Goal: Task Accomplishment & Management: Manage account settings

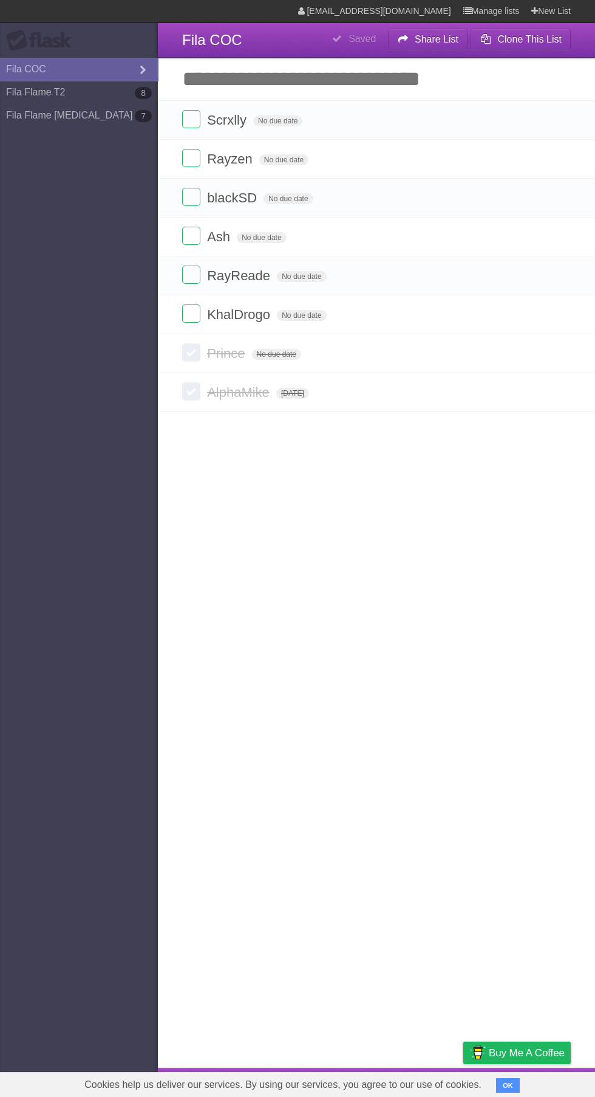
click at [191, 158] on label at bounding box center [191, 158] width 18 height 18
click at [200, 151] on form "blackSD No due date White Red Blue Green Purple Orange" at bounding box center [376, 159] width 389 height 20
click at [192, 159] on label at bounding box center [191, 158] width 18 height 18
click at [200, 151] on form "Ash No due date White Red Blue Green Purple Orange" at bounding box center [376, 159] width 389 height 20
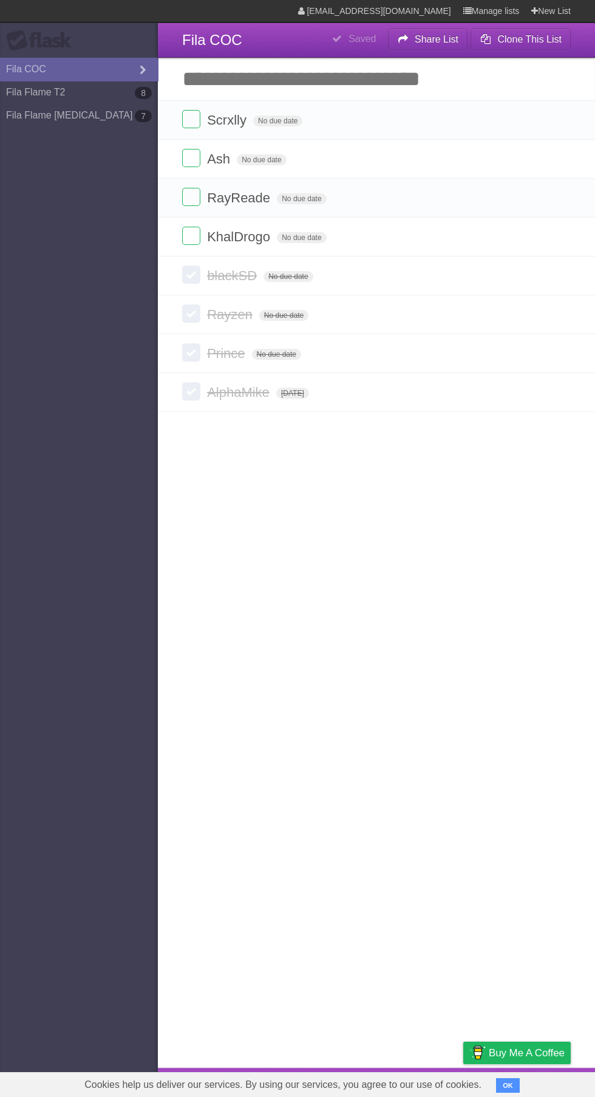
click at [200, 152] on label at bounding box center [191, 158] width 18 height 18
click at [192, 120] on label at bounding box center [191, 119] width 18 height 18
click at [192, 198] on label at bounding box center [191, 197] width 18 height 18
click at [61, 97] on link "Fila Flame T2 8" at bounding box center [79, 92] width 158 height 23
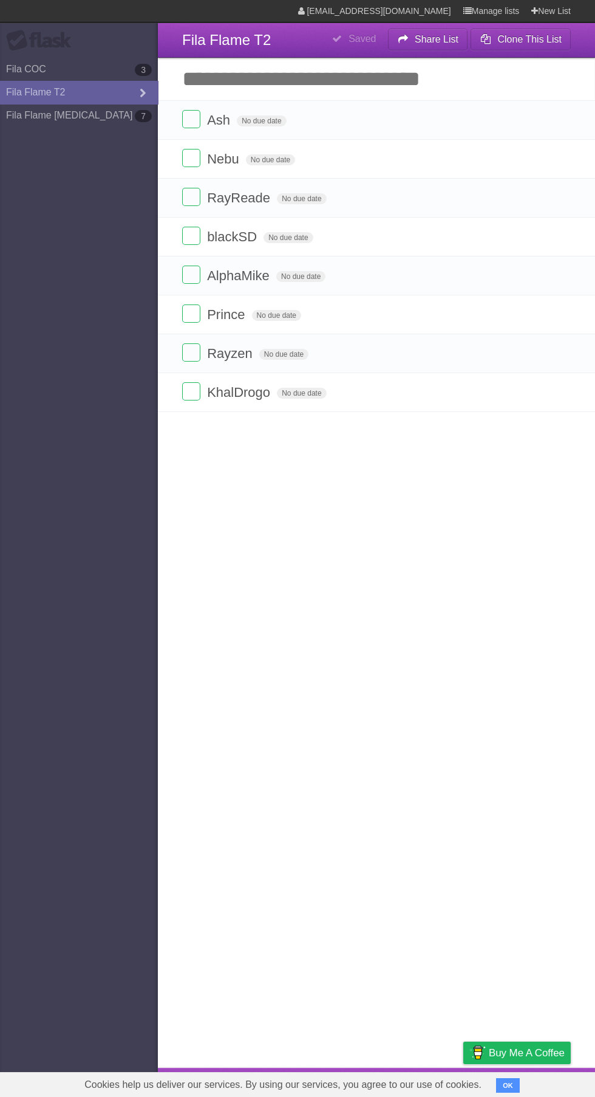
click at [195, 117] on label at bounding box center [191, 119] width 18 height 18
click at [198, 167] on label at bounding box center [191, 158] width 18 height 18
click at [198, 166] on label at bounding box center [191, 158] width 18 height 18
click at [186, 204] on label at bounding box center [191, 197] width 18 height 18
click at [191, 159] on label at bounding box center [191, 158] width 18 height 18
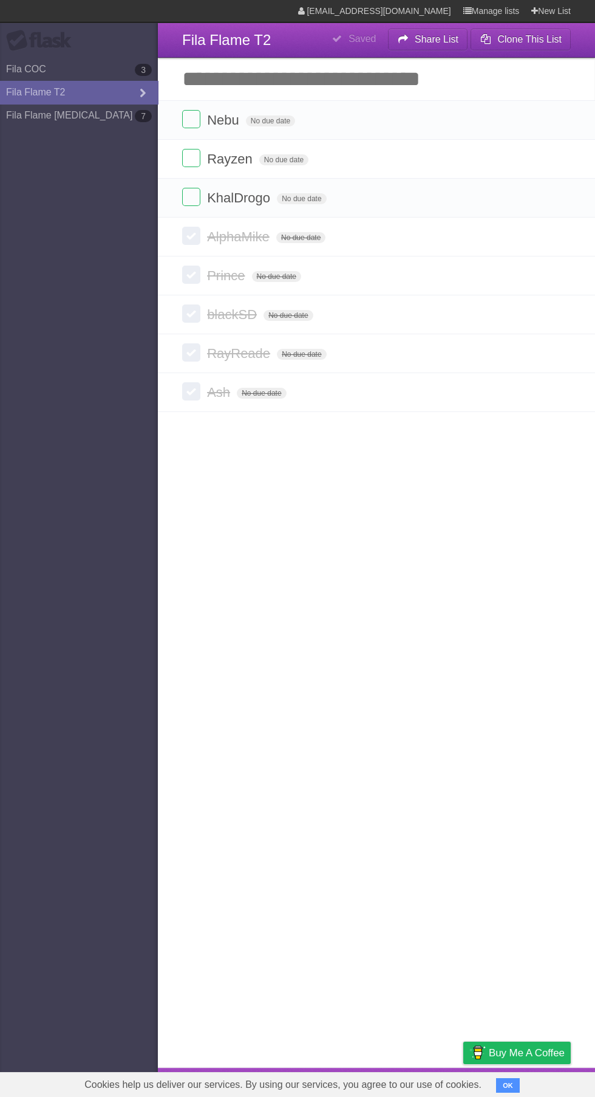
click at [188, 318] on label at bounding box center [191, 313] width 18 height 18
click at [190, 275] on label at bounding box center [191, 274] width 18 height 18
click at [190, 282] on label at bounding box center [191, 274] width 18 height 18
click at [49, 117] on link "Fila Flame T3 7" at bounding box center [79, 115] width 158 height 23
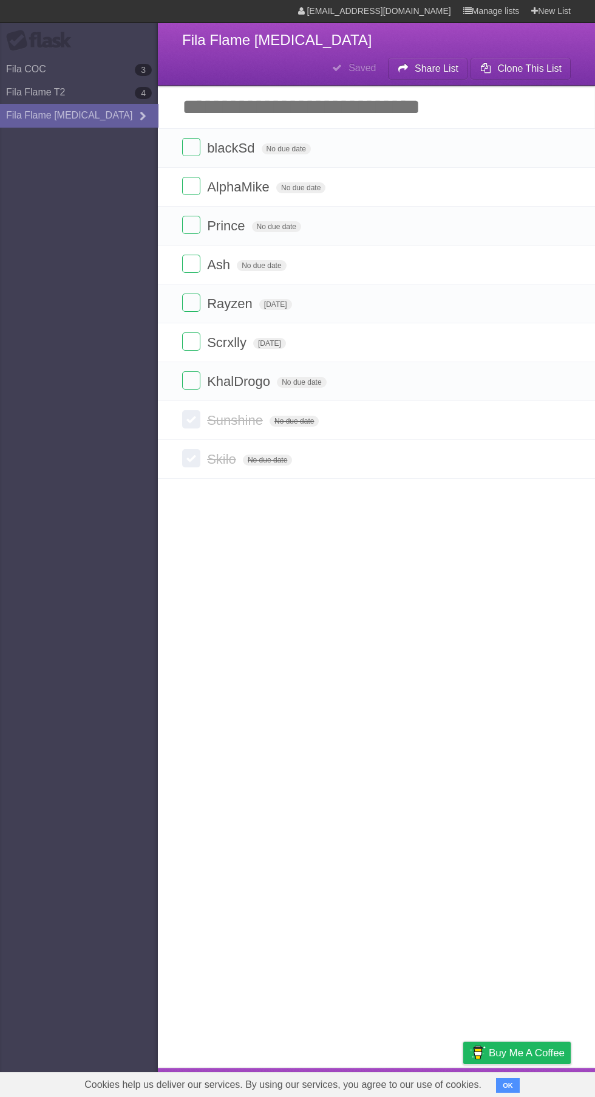
click at [182, 138] on label at bounding box center [191, 147] width 18 height 18
click at [199, 138] on label at bounding box center [191, 147] width 18 height 18
click at [53, 95] on link "Fila Flame T2 4" at bounding box center [79, 92] width 158 height 23
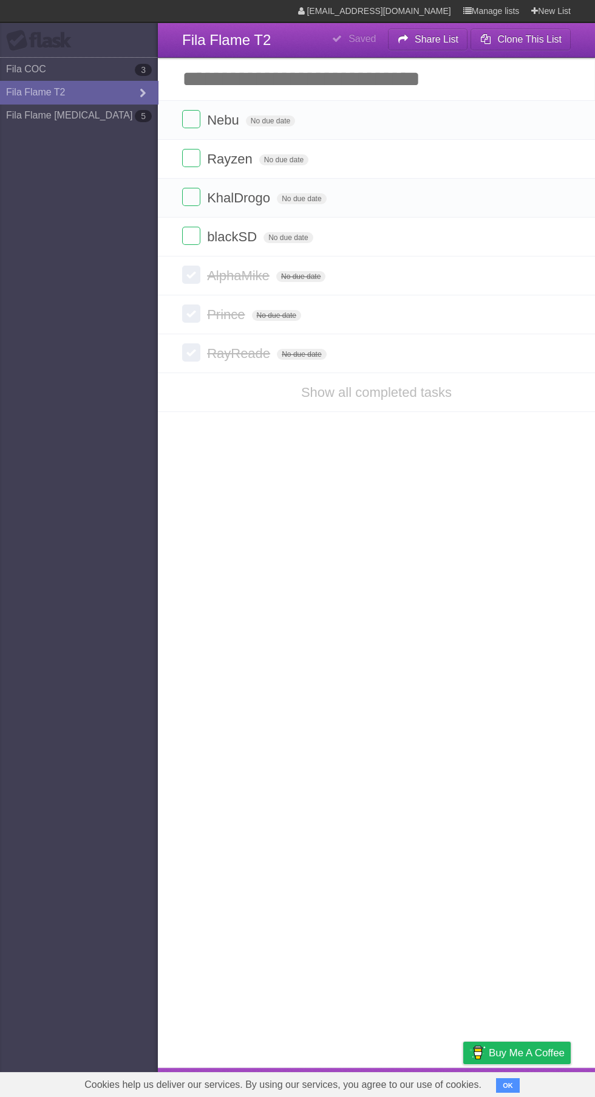
click at [62, 63] on link "Fila COC 3" at bounding box center [79, 69] width 158 height 23
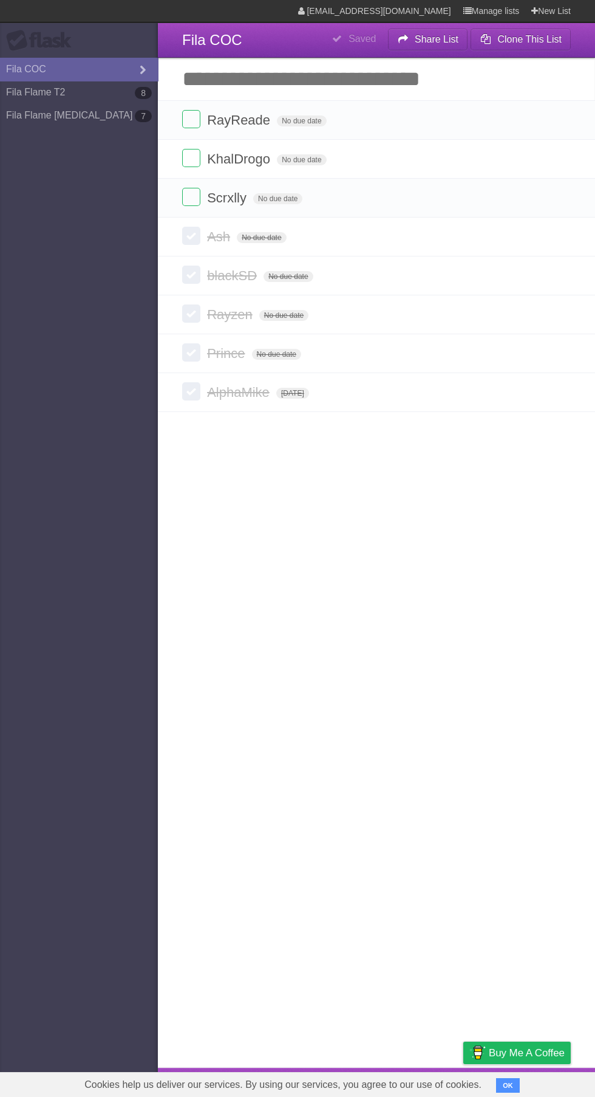
type span "[DATE]"
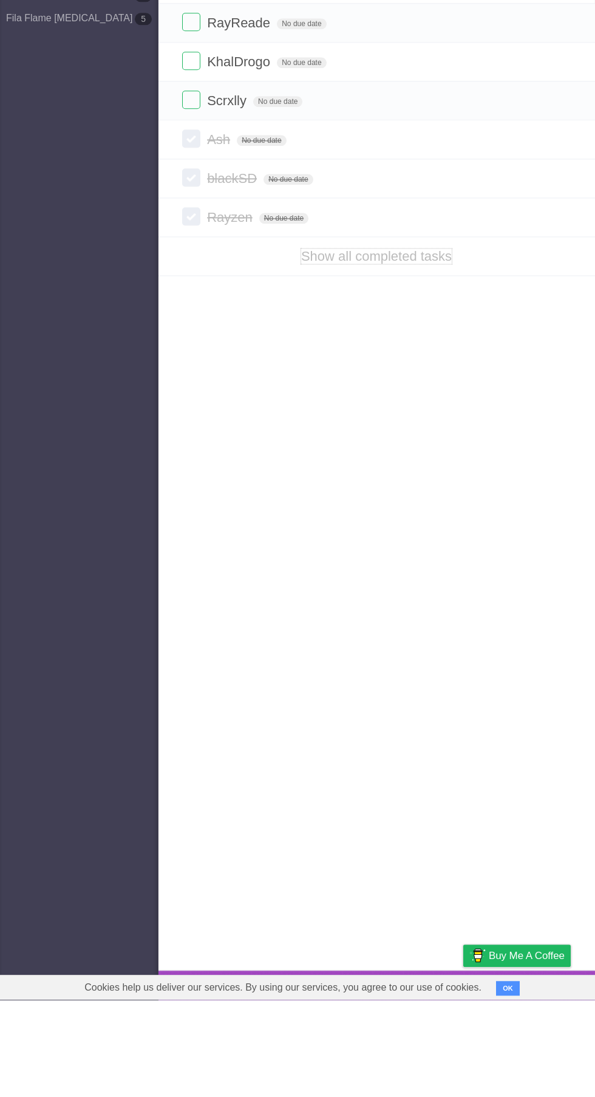
click at [333, 352] on link "Show all completed tasks" at bounding box center [376, 353] width 151 height 15
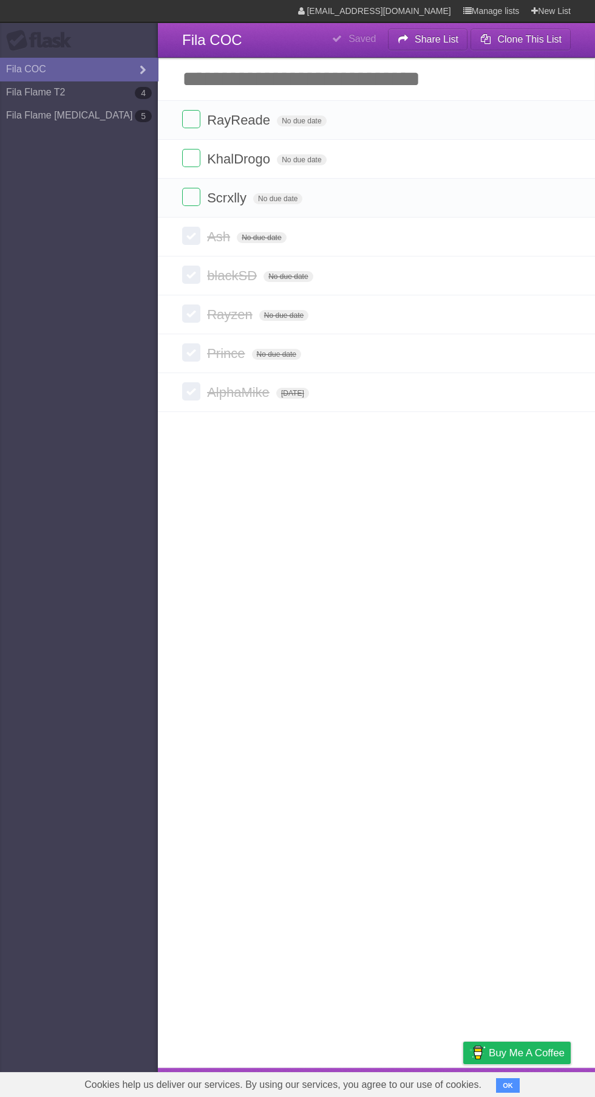
click at [191, 395] on label at bounding box center [191, 391] width 18 height 18
click at [191, 394] on label at bounding box center [191, 391] width 18 height 18
click at [194, 400] on label at bounding box center [191, 391] width 18 height 18
click at [191, 392] on label at bounding box center [191, 391] width 18 height 18
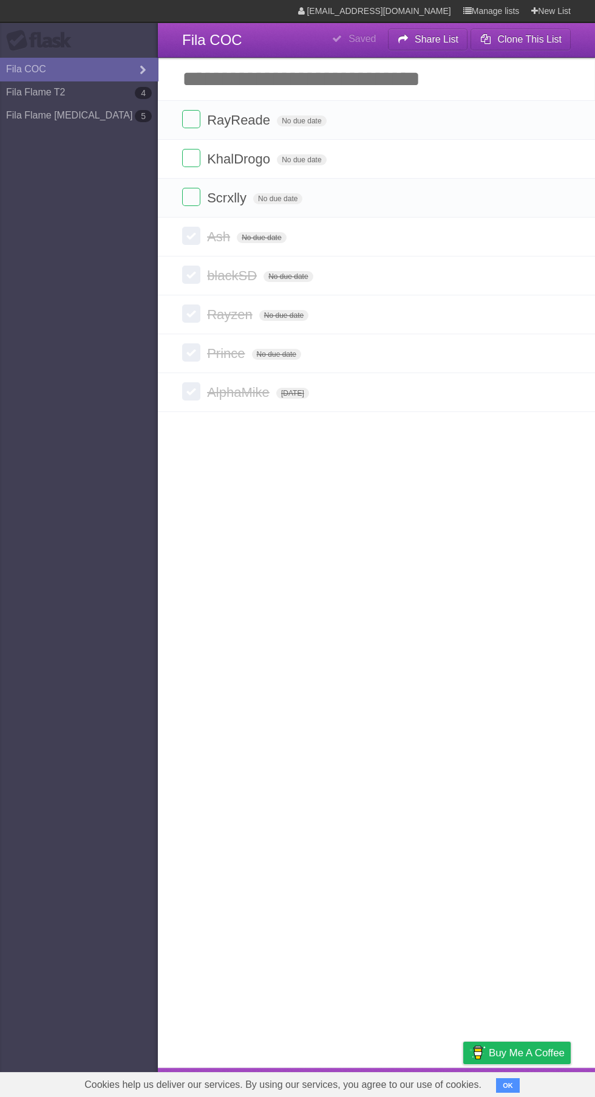
click at [209, 392] on span "AlphaMike" at bounding box center [240, 392] width 66 height 15
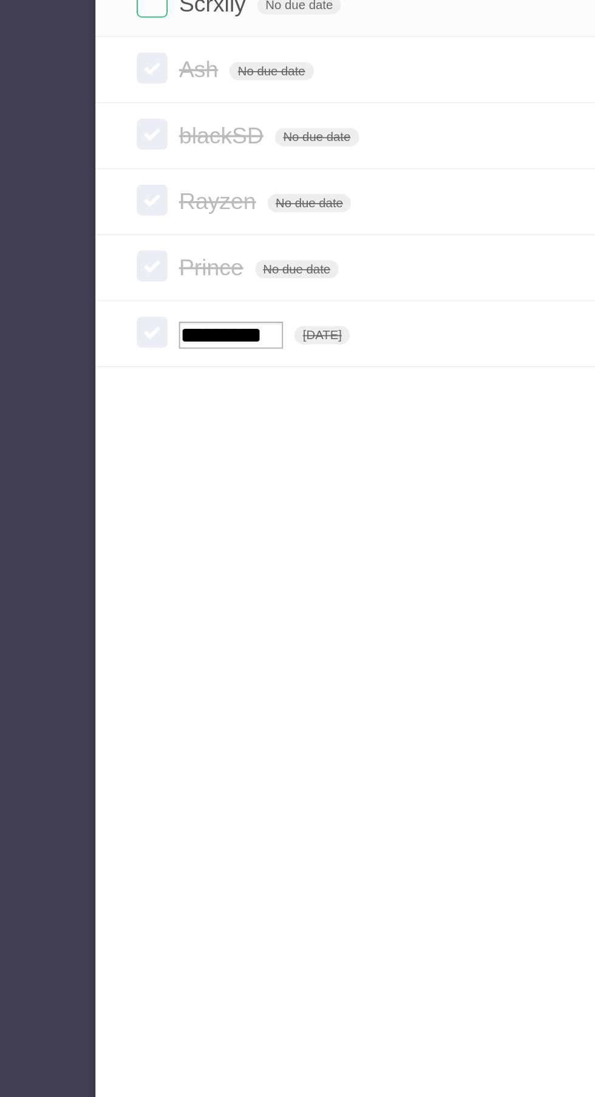
click at [211, 468] on article "**********" at bounding box center [297, 533] width 595 height 1067
click at [193, 395] on label at bounding box center [191, 391] width 18 height 18
click at [192, 396] on label at bounding box center [191, 391] width 18 height 18
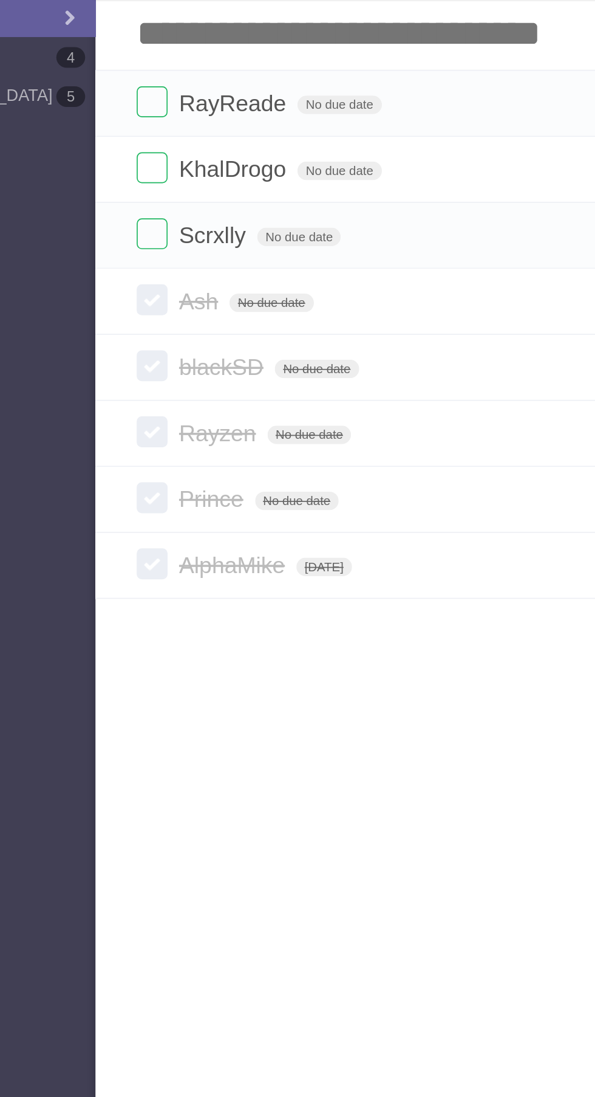
click at [196, 351] on label at bounding box center [191, 352] width 18 height 18
click at [193, 357] on label at bounding box center [191, 352] width 18 height 18
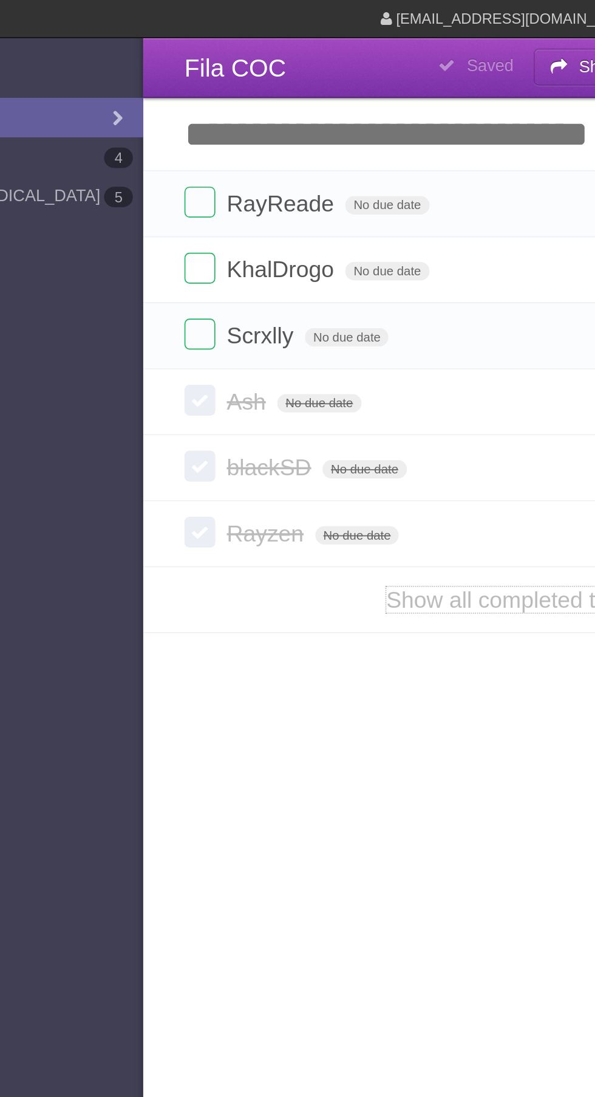
click at [306, 354] on link "Show all completed tasks" at bounding box center [376, 353] width 151 height 15
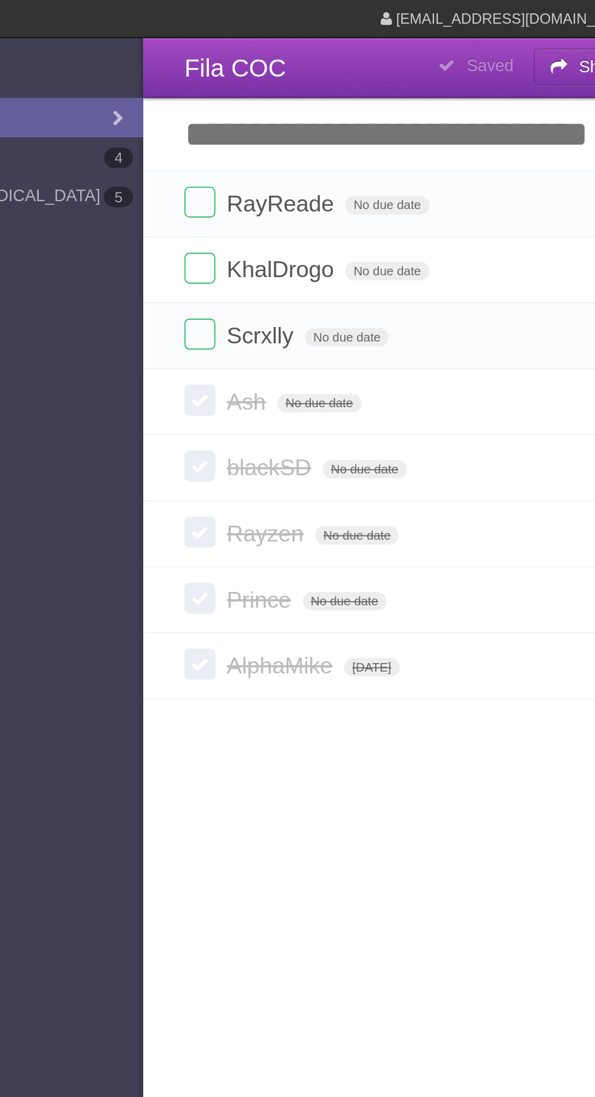
click at [193, 310] on label at bounding box center [191, 313] width 18 height 18
click at [187, 318] on label at bounding box center [191, 313] width 18 height 18
click at [182, 354] on label at bounding box center [191, 352] width 18 height 18
click at [185, 220] on li "Ash No due date White Red Blue Green Purple Orange" at bounding box center [376, 236] width 437 height 39
click at [190, 238] on label at bounding box center [191, 236] width 18 height 18
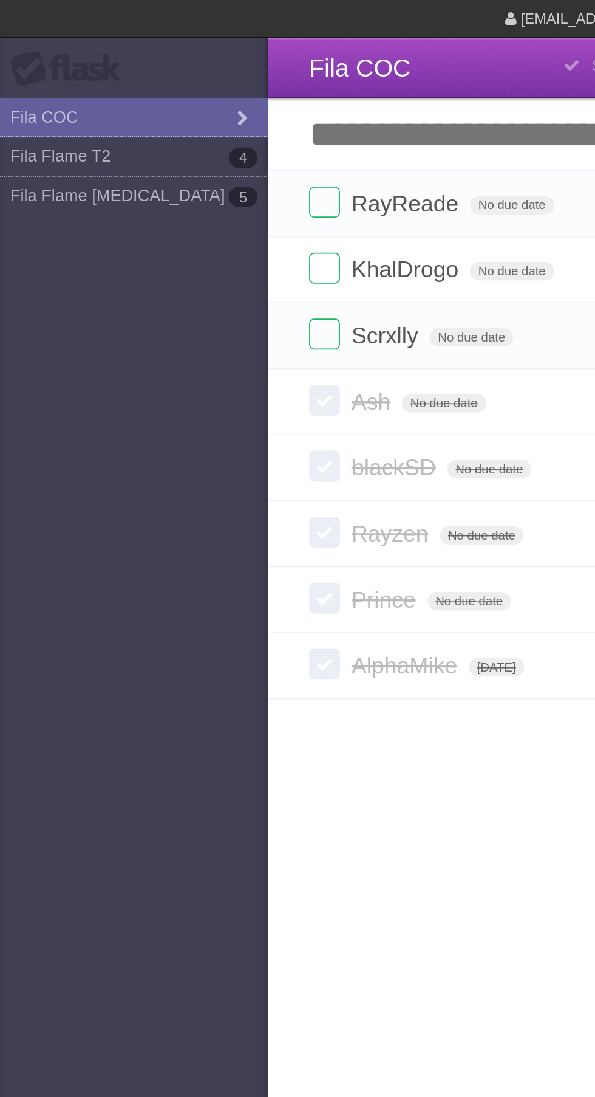
click at [36, 89] on link "Fila Flame T2 4" at bounding box center [79, 92] width 158 height 23
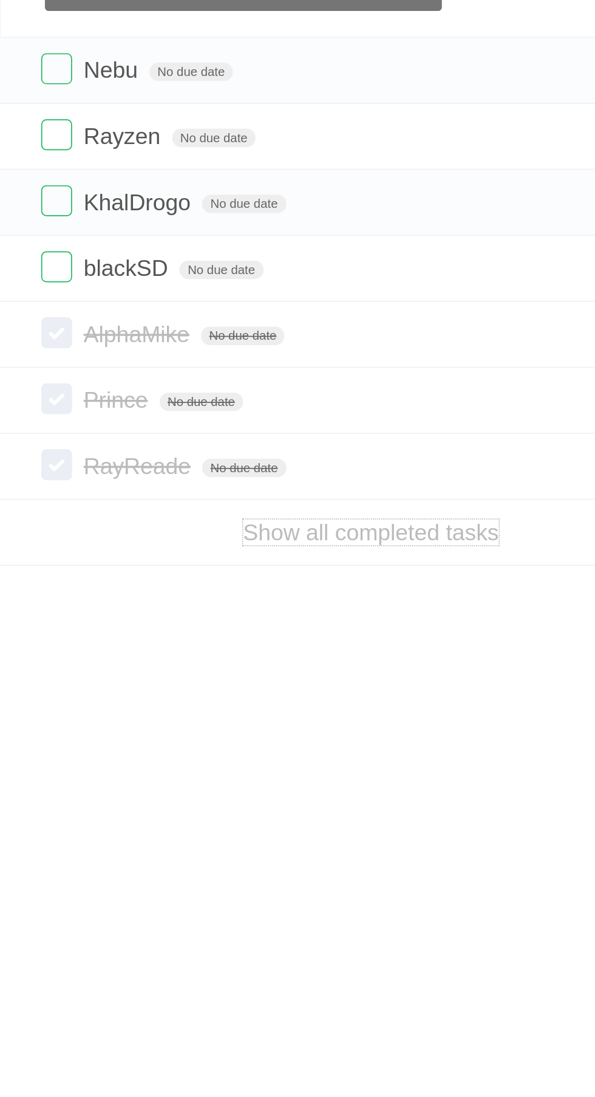
click at [412, 395] on link "Show all completed tasks" at bounding box center [376, 392] width 151 height 15
click at [196, 317] on label at bounding box center [191, 313] width 18 height 18
click at [183, 307] on label at bounding box center [191, 313] width 18 height 18
click at [194, 321] on label at bounding box center [191, 313] width 18 height 18
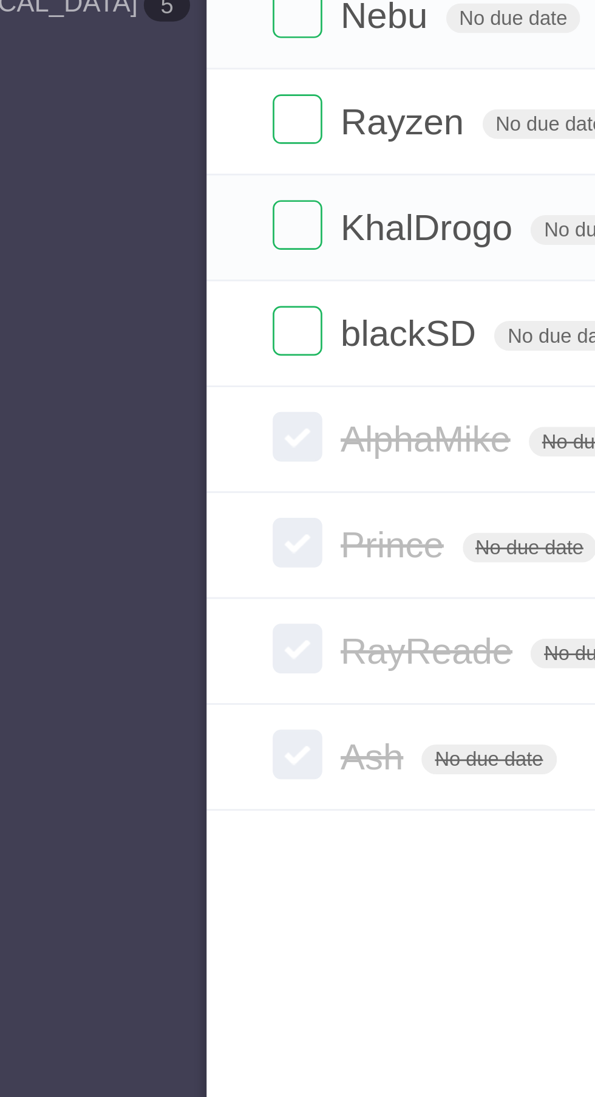
click at [186, 320] on label at bounding box center [191, 313] width 18 height 18
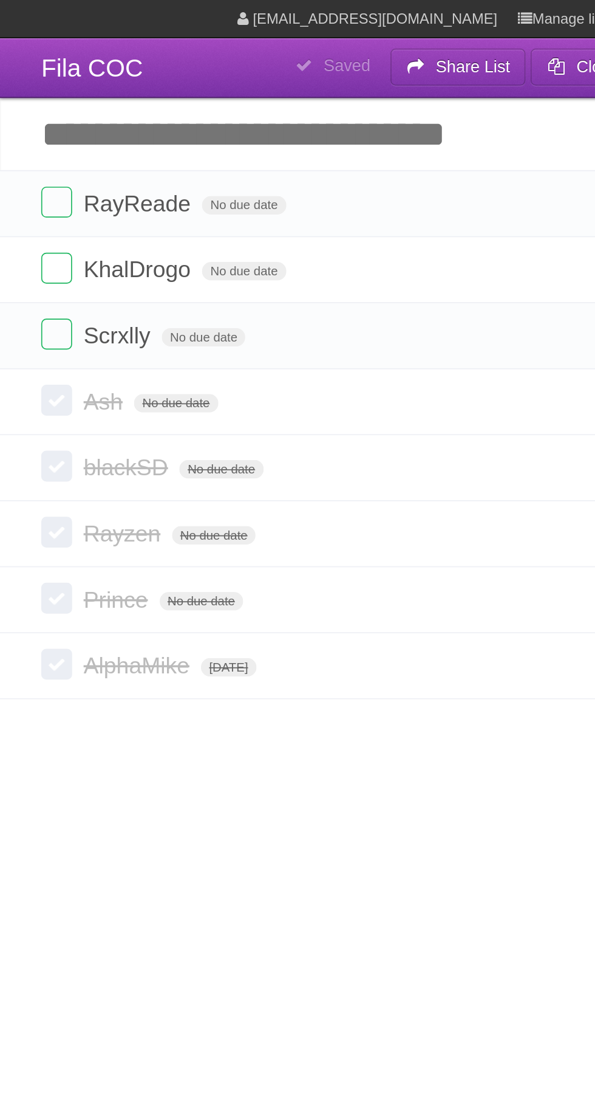
type span "[DATE]"
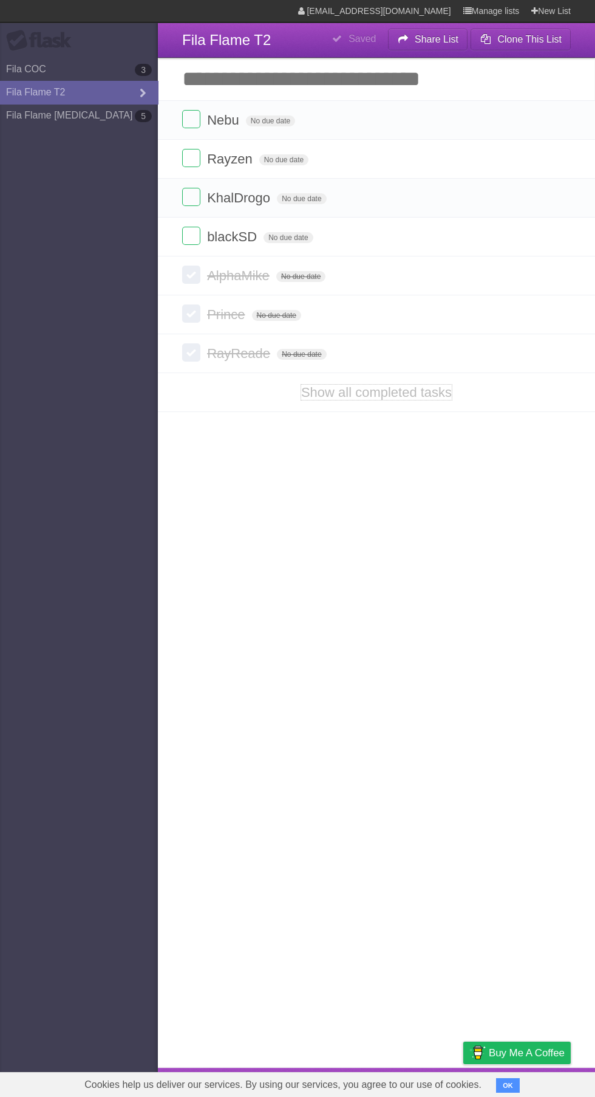
click at [433, 395] on link "Show all completed tasks" at bounding box center [376, 392] width 151 height 15
click at [187, 312] on label at bounding box center [191, 313] width 18 height 18
click at [188, 313] on label at bounding box center [191, 313] width 18 height 18
click at [216, 310] on span "Prince" at bounding box center [227, 314] width 41 height 15
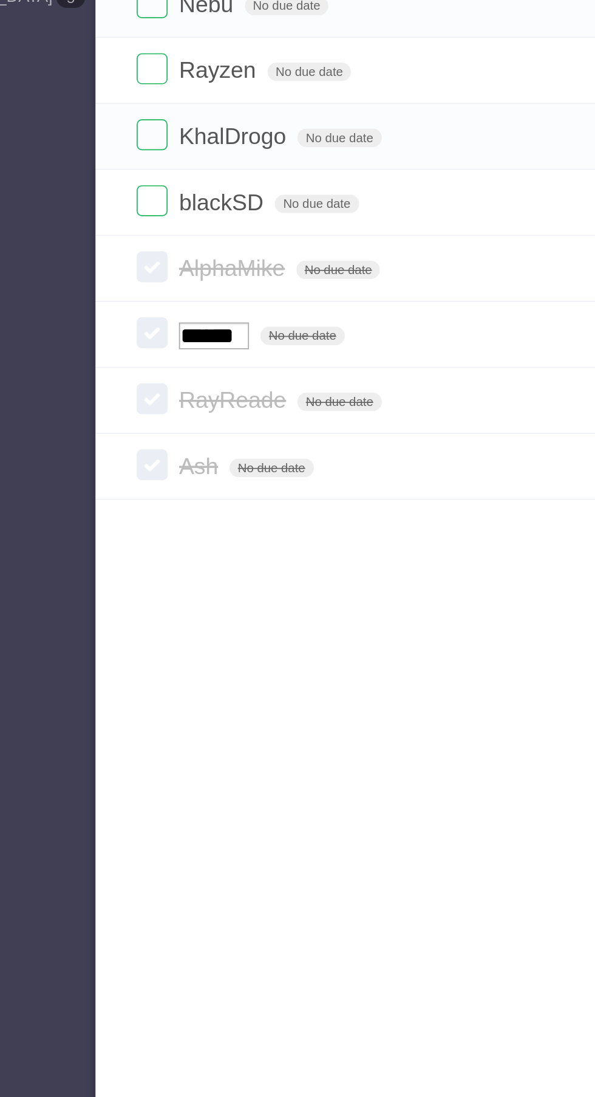
click at [374, 401] on form "Ash No due date White Red Blue Green Purple Orange" at bounding box center [376, 392] width 389 height 20
click at [185, 310] on label at bounding box center [191, 313] width 18 height 18
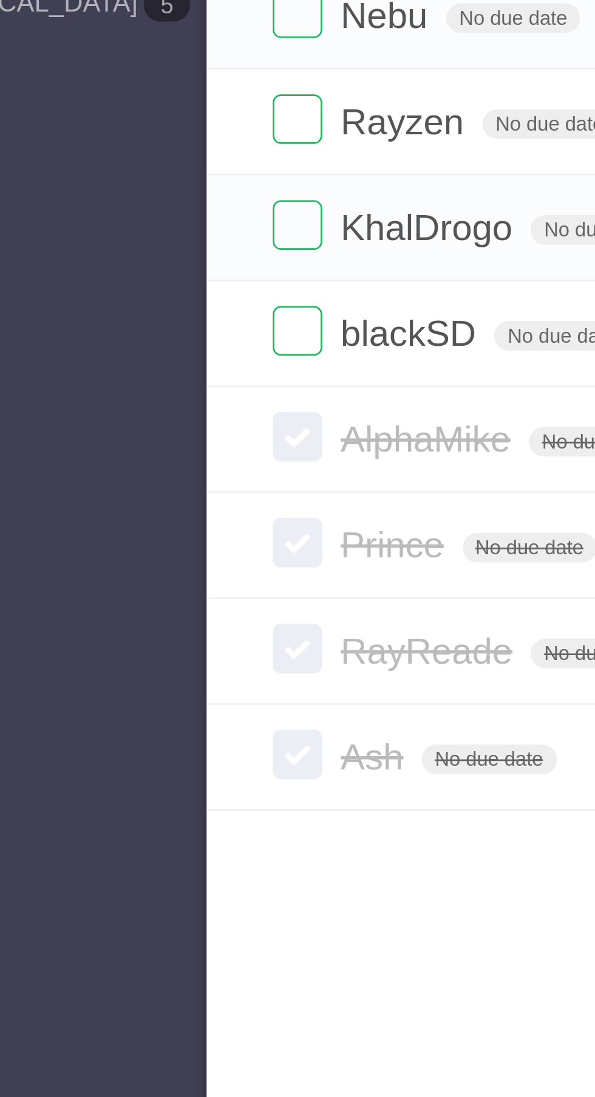
click at [194, 316] on label at bounding box center [191, 313] width 18 height 18
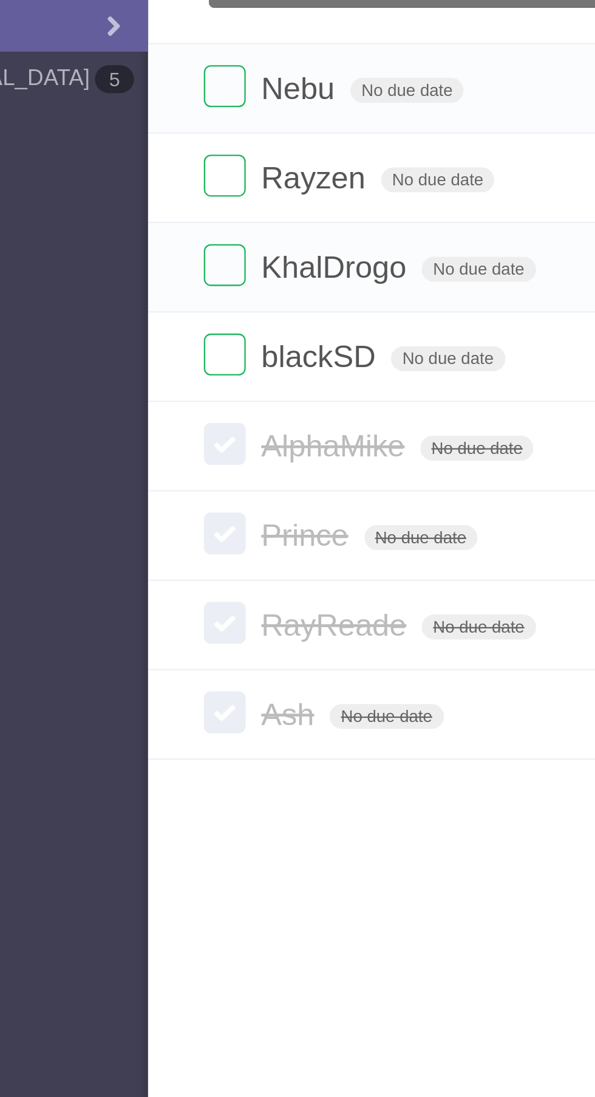
click at [192, 276] on label at bounding box center [191, 274] width 18 height 18
click at [199, 275] on label at bounding box center [191, 274] width 18 height 18
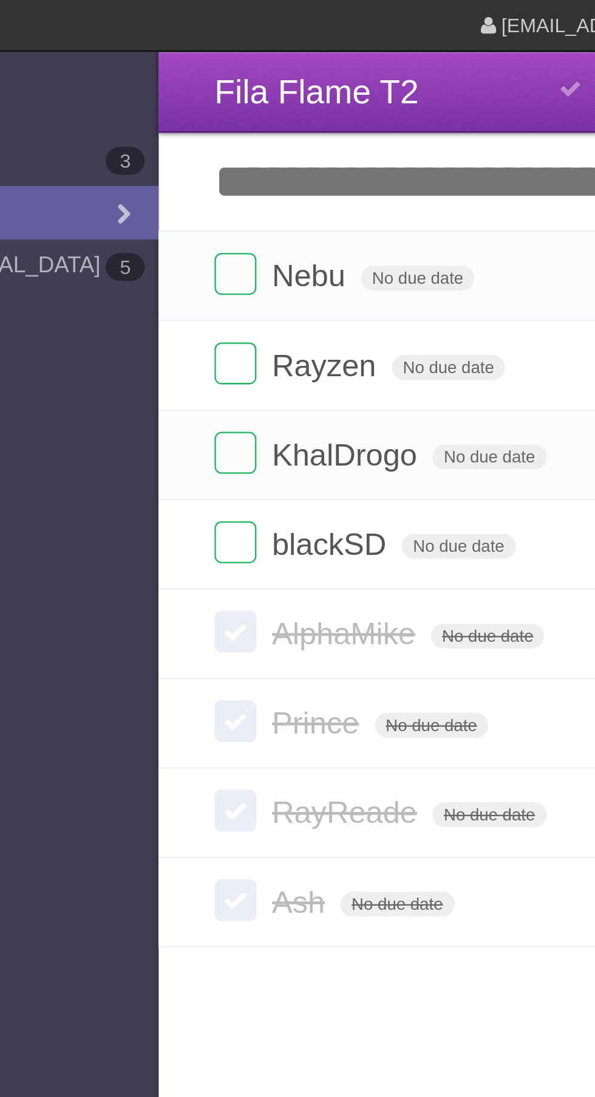
click at [196, 272] on label at bounding box center [191, 274] width 18 height 18
click at [0, 0] on span at bounding box center [0, 0] width 0 height 0
click at [262, 350] on span "RayReade" at bounding box center [240, 353] width 66 height 15
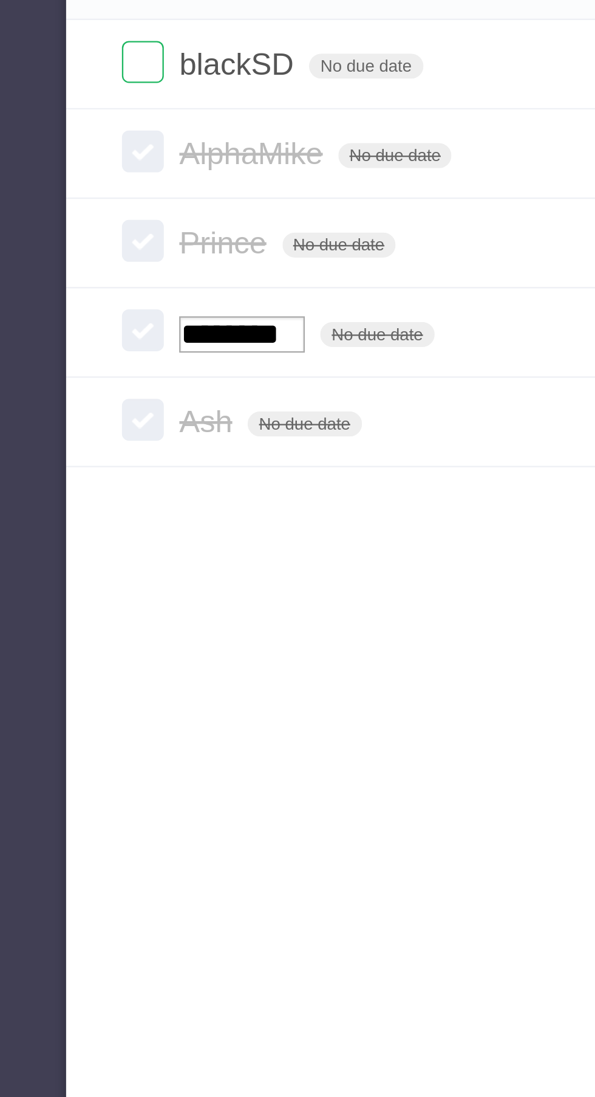
click at [352, 454] on article "**********" at bounding box center [297, 533] width 595 height 1067
click at [336, 412] on li "Ash No due date White Red Blue Green Purple Orange" at bounding box center [376, 391] width 437 height 39
click at [190, 276] on label at bounding box center [191, 274] width 18 height 18
click at [185, 311] on label at bounding box center [191, 313] width 18 height 18
click at [190, 357] on label at bounding box center [191, 352] width 18 height 18
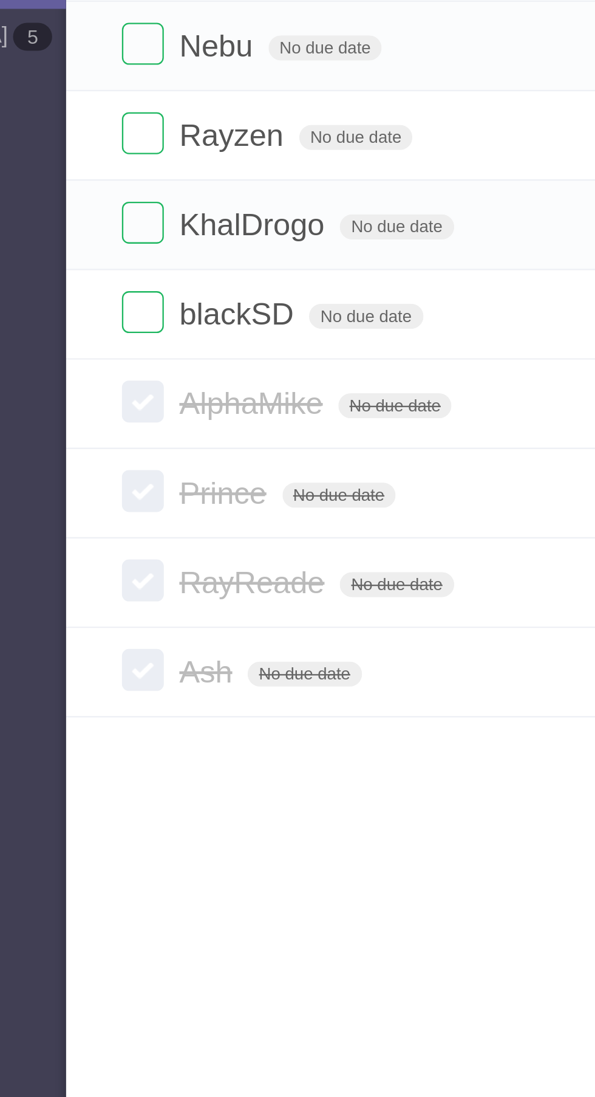
click at [193, 236] on label at bounding box center [191, 236] width 18 height 18
click at [191, 245] on label at bounding box center [191, 236] width 18 height 18
click at [193, 278] on label at bounding box center [191, 274] width 18 height 18
click at [190, 273] on label at bounding box center [191, 274] width 18 height 18
click at [187, 280] on label at bounding box center [191, 274] width 18 height 18
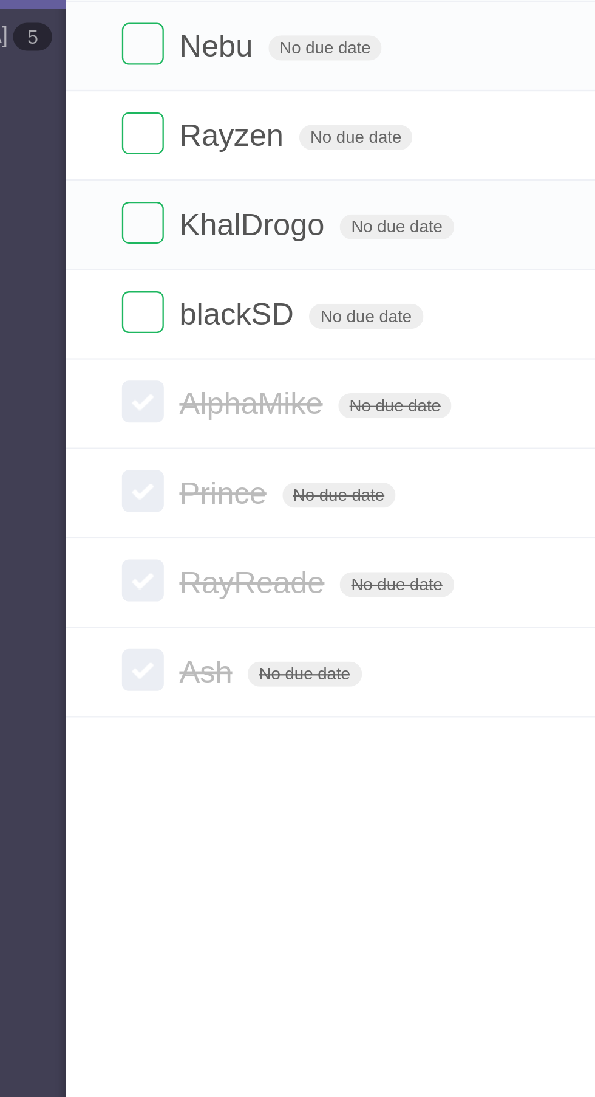
click at [193, 277] on label at bounding box center [191, 274] width 18 height 18
click at [224, 281] on span "AlphaMike" at bounding box center [240, 275] width 66 height 15
click at [192, 277] on label at bounding box center [191, 274] width 18 height 18
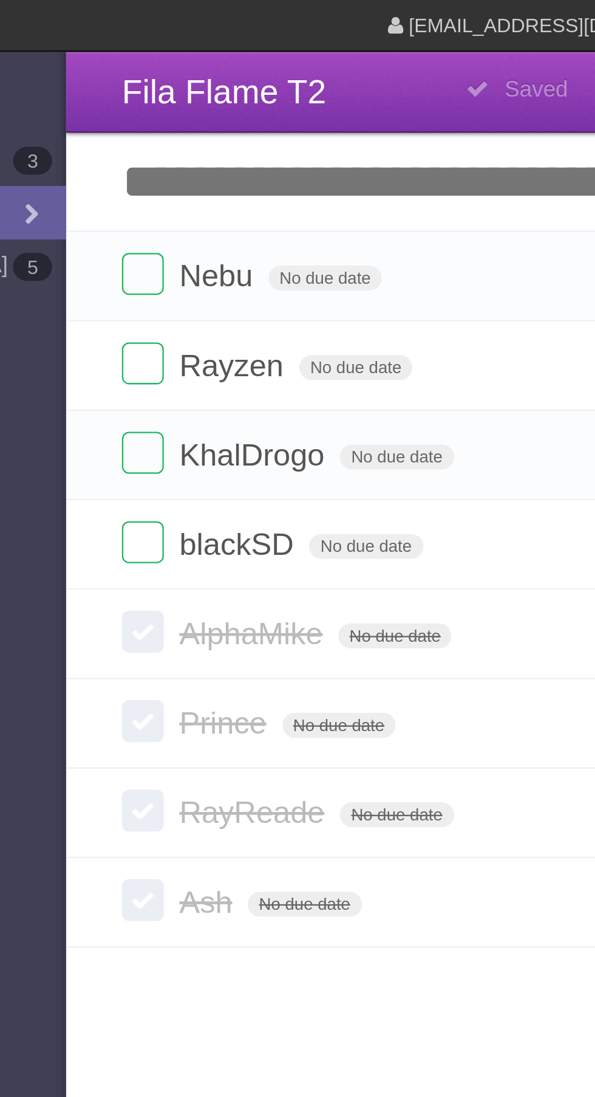
click at [194, 273] on label at bounding box center [191, 274] width 18 height 18
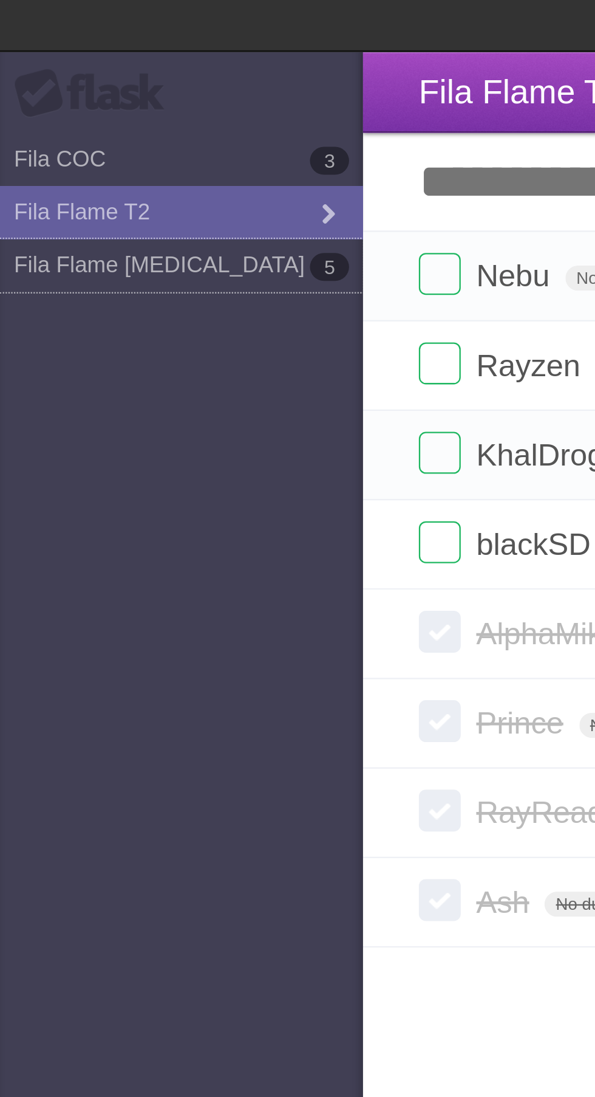
click at [33, 118] on link "Fila Flame T3 5" at bounding box center [79, 115] width 158 height 23
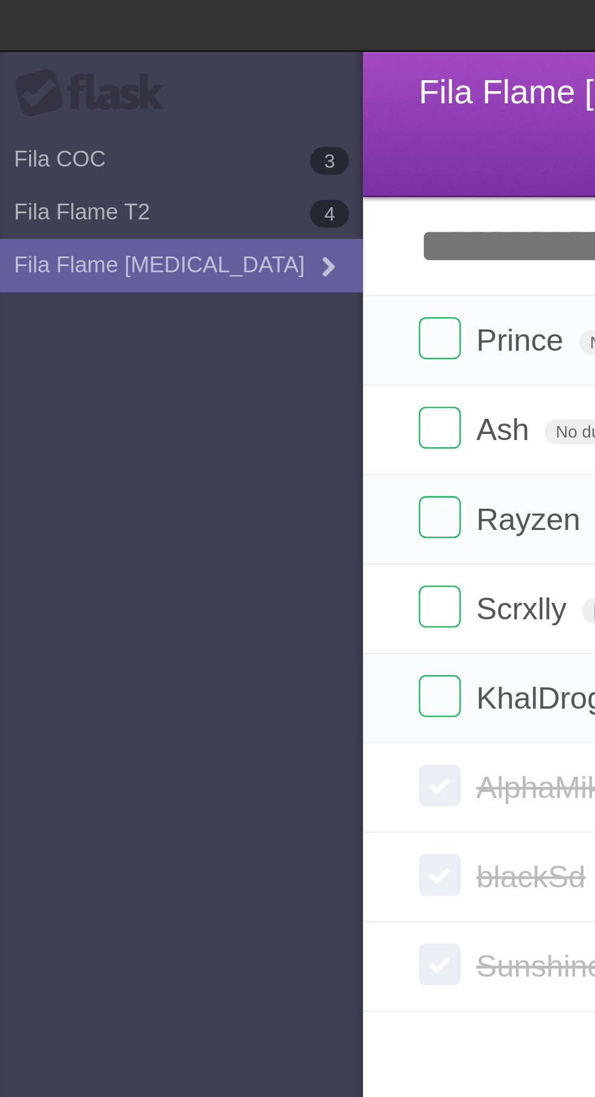
type span "Fri Aug 08 2025"
type span "[DATE]"
click at [19, 69] on link "Fila COC 3" at bounding box center [79, 69] width 158 height 23
